Goal: Task Accomplishment & Management: Manage account settings

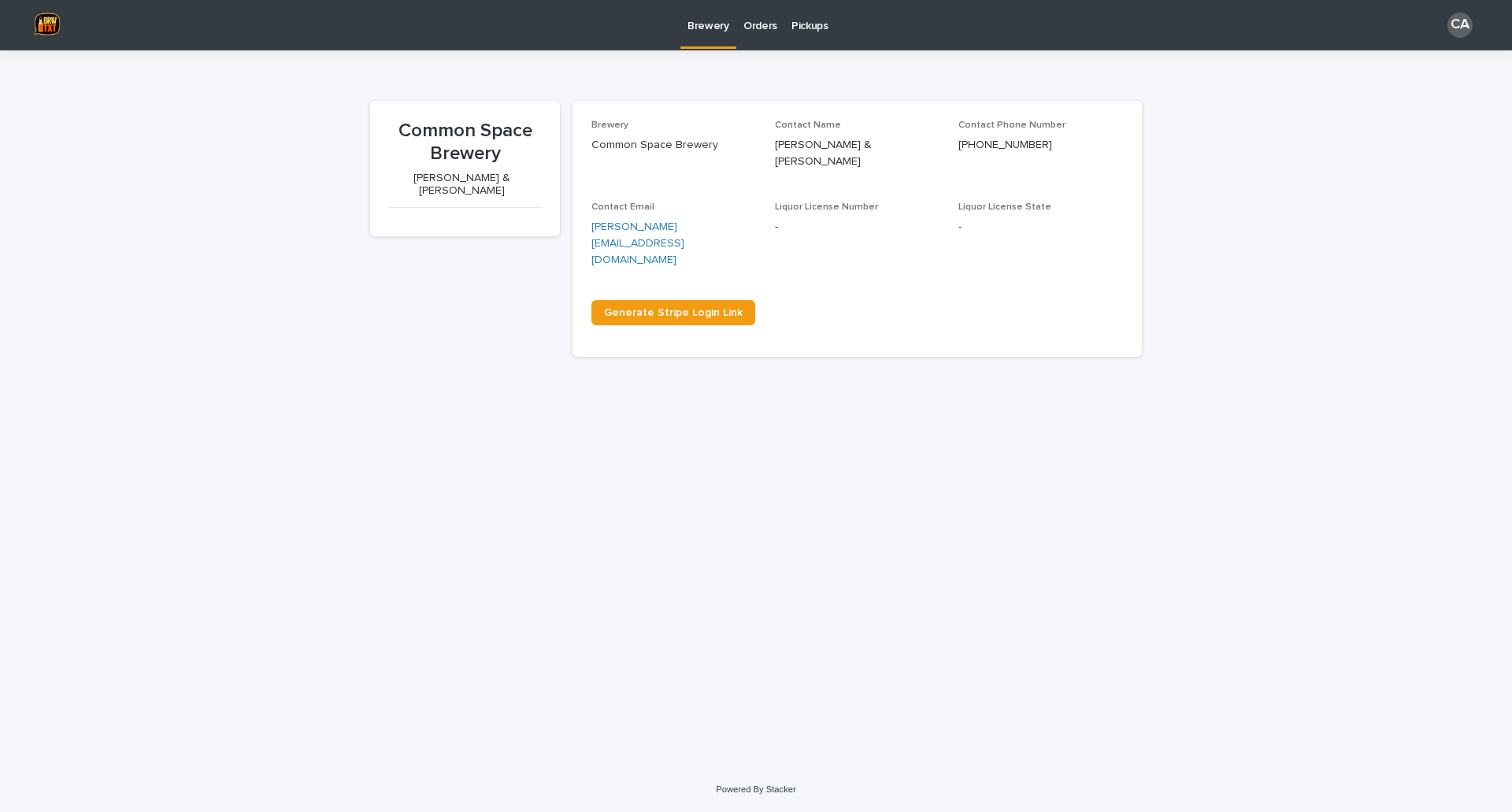
click at [814, 35] on link "Pickups" at bounding box center [809, 24] width 51 height 49
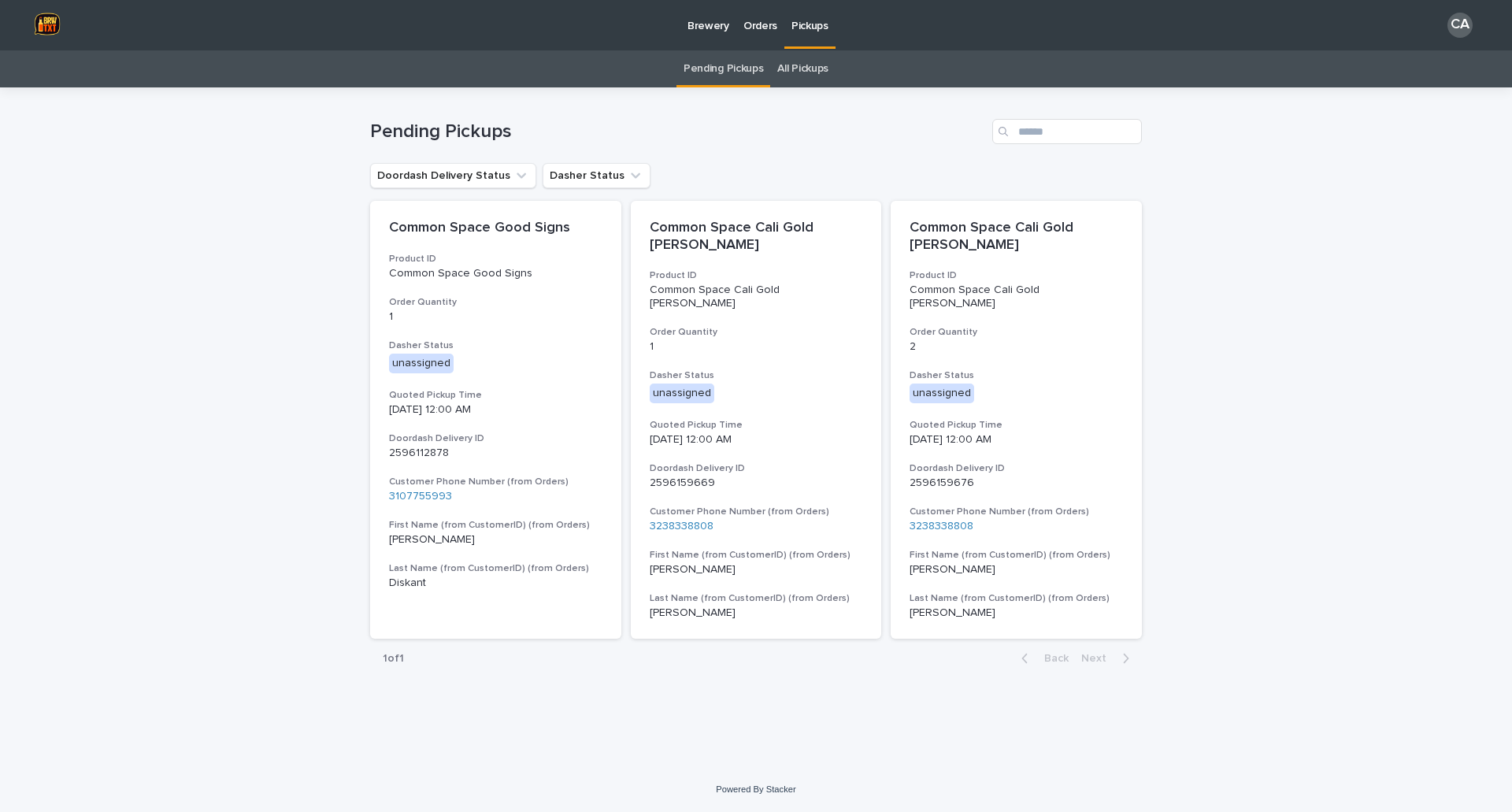
click at [768, 23] on p "Orders" at bounding box center [760, 16] width 34 height 33
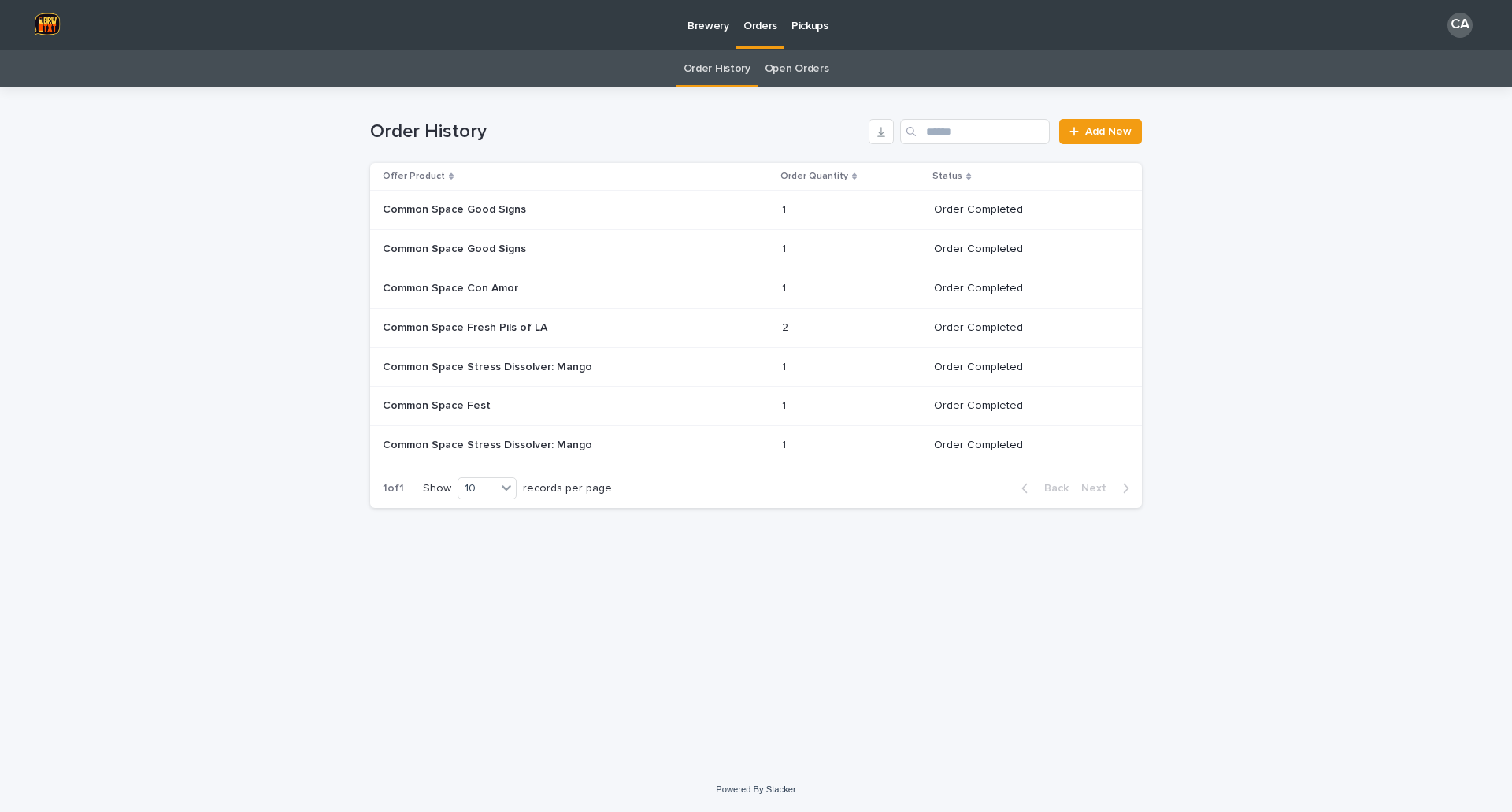
click at [793, 70] on link "Open Orders" at bounding box center [797, 68] width 65 height 37
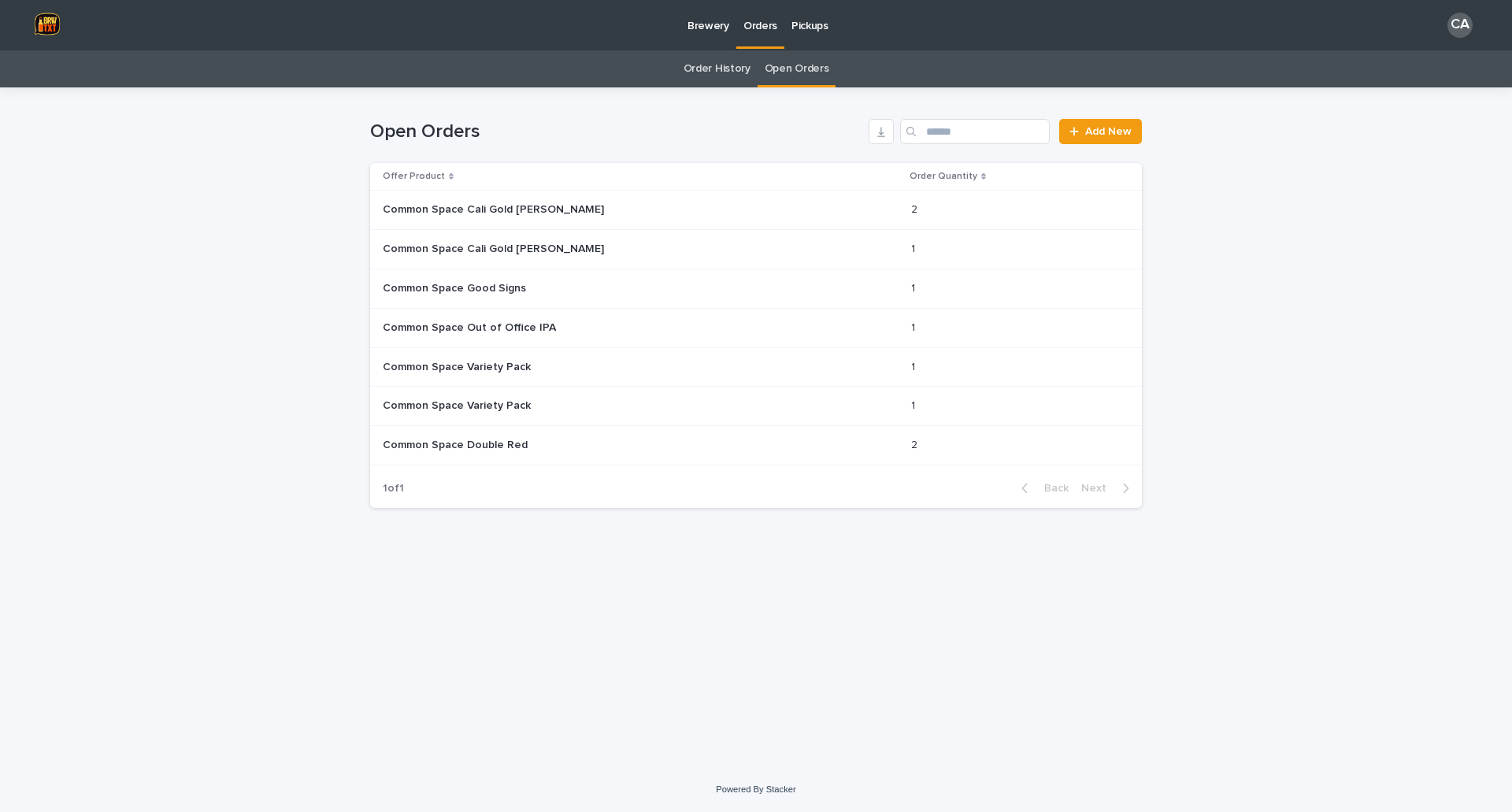
click at [1239, 286] on div "Loading... Saving… Loading... Saving… Open Orders Add New Offer Product Order Q…" at bounding box center [756, 427] width 1512 height 679
click at [521, 430] on td "Common Space Double Red Common Space Double Red" at bounding box center [637, 445] width 535 height 39
click at [1240, 374] on div "Loading... Saving… Loading... Saving… Open Orders Add New Offer Product Order Q…" at bounding box center [756, 427] width 1512 height 679
